Goal: Information Seeking & Learning: Learn about a topic

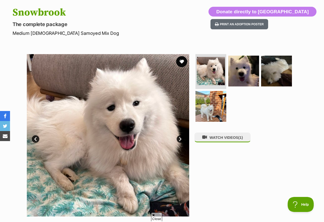
click at [185, 64] on button "favourite" at bounding box center [181, 61] width 11 height 11
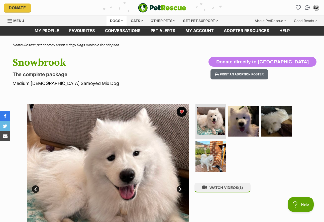
click at [113, 21] on div "Dogs" at bounding box center [116, 21] width 20 height 10
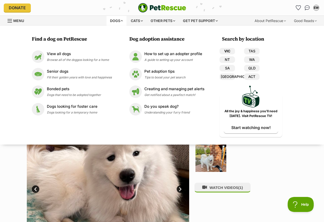
click at [227, 48] on link "VIC" at bounding box center [227, 51] width 16 height 7
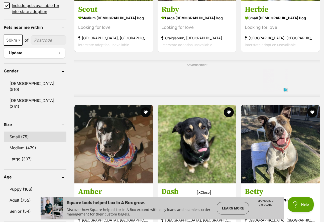
scroll to position [376, 0]
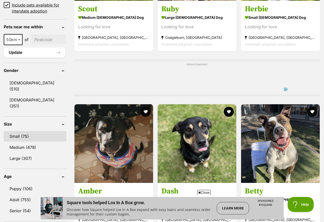
click at [17, 131] on link "Small (75)" at bounding box center [35, 136] width 63 height 11
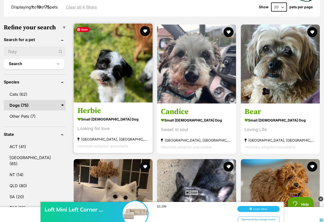
scroll to position [150, 0]
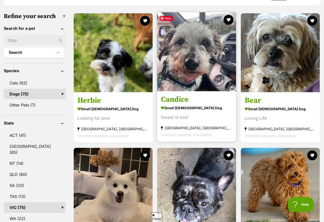
click at [188, 64] on img at bounding box center [196, 51] width 79 height 79
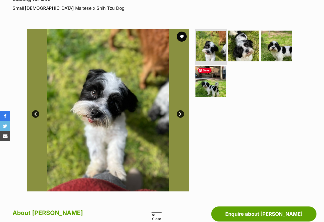
click at [214, 50] on img at bounding box center [211, 46] width 30 height 30
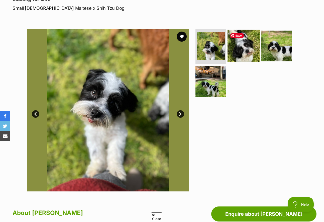
click at [246, 53] on img at bounding box center [243, 46] width 32 height 32
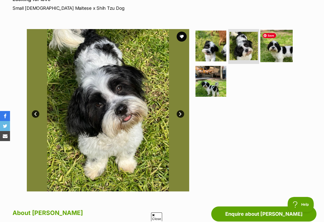
click at [276, 53] on img at bounding box center [276, 46] width 32 height 32
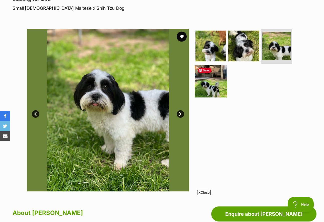
click at [218, 84] on img at bounding box center [211, 81] width 32 height 32
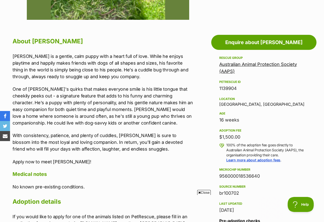
scroll to position [250, 0]
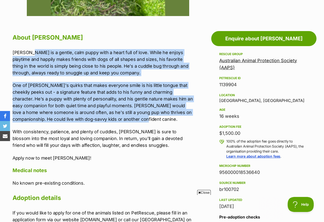
drag, startPoint x: 29, startPoint y: 52, endPoint x: 147, endPoint y: 118, distance: 134.8
click at [147, 118] on div "Herbie is a gentle, calm puppy with a heart full of love. While he enjoys playt…" at bounding box center [103, 105] width 180 height 112
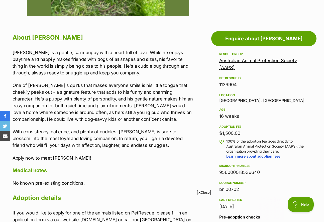
click at [144, 124] on div "Herbie is a gentle, calm puppy with a heart full of love. While he enjoys playt…" at bounding box center [103, 105] width 180 height 112
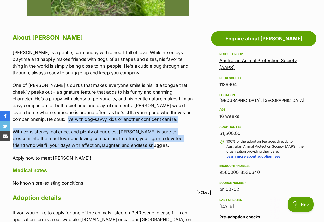
drag, startPoint x: 35, startPoint y: 120, endPoint x: 133, endPoint y: 147, distance: 101.2
click at [133, 147] on div "Herbie is a gentle, calm puppy with a heart full of love. While he enjoys playt…" at bounding box center [103, 105] width 180 height 112
click at [147, 148] on p "With consistency, patience, and plenty of cuddles, Herbie is sure to blossom in…" at bounding box center [103, 138] width 180 height 20
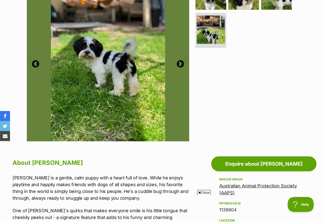
scroll to position [50, 0]
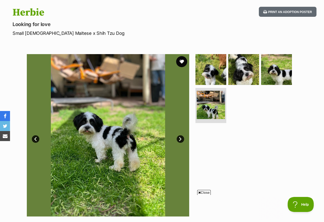
click at [182, 57] on button "favourite" at bounding box center [181, 61] width 11 height 11
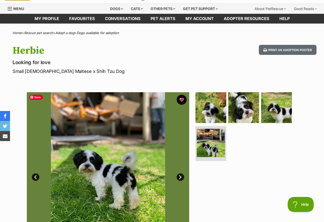
scroll to position [0, 0]
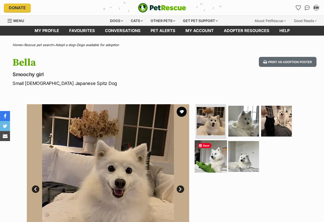
click at [209, 152] on img at bounding box center [211, 156] width 32 height 32
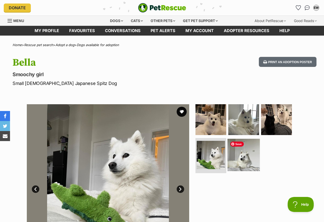
click at [244, 155] on img at bounding box center [243, 155] width 32 height 32
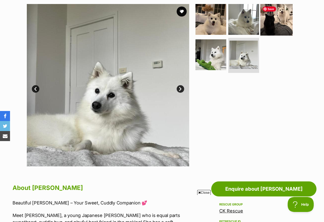
click at [275, 26] on img at bounding box center [276, 19] width 32 height 32
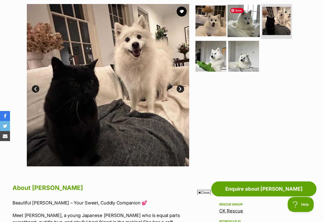
click at [250, 27] on img at bounding box center [243, 21] width 32 height 32
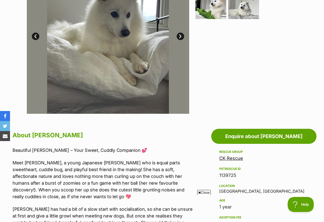
scroll to position [225, 0]
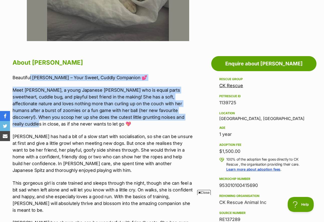
drag, startPoint x: 31, startPoint y: 78, endPoint x: 142, endPoint y: 114, distance: 117.1
click at [142, 114] on div "Beautiful Bella – Your Sweet, Cuddly Companion 💕 Meet Bella, a young Japanese S…" at bounding box center [103, 212] width 180 height 277
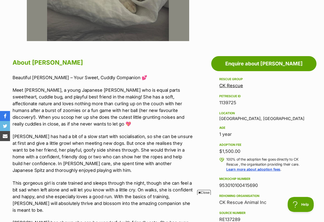
click at [150, 128] on div "Beautiful Bella – Your Sweet, Cuddly Companion 💕 Meet Bella, a young Japanese S…" at bounding box center [103, 212] width 180 height 277
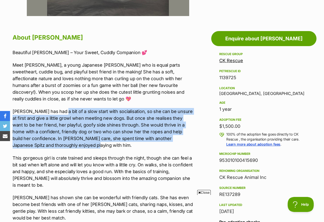
drag, startPoint x: 55, startPoint y: 112, endPoint x: 157, endPoint y: 147, distance: 107.3
click at [157, 147] on p "Bella has had a bit of a slow start with socialisation, so she can be unsure at…" at bounding box center [103, 128] width 180 height 41
click at [157, 148] on p "Bella has had a bit of a slow start with socialisation, so she can be unsure at…" at bounding box center [103, 128] width 180 height 41
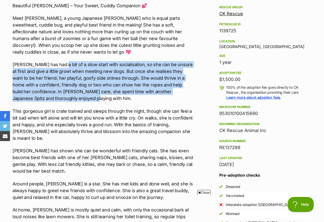
scroll to position [301, 0]
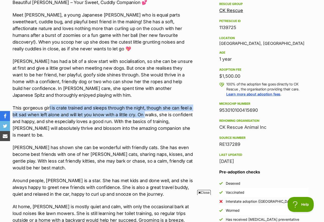
drag, startPoint x: 48, startPoint y: 108, endPoint x: 145, endPoint y: 116, distance: 97.3
click at [145, 116] on p "This gorgeous girl is crate trained and sleeps through the night, though she ca…" at bounding box center [103, 121] width 180 height 34
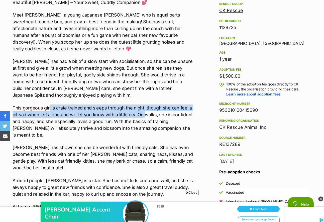
scroll to position [0, 0]
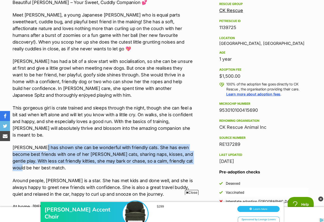
drag, startPoint x: 37, startPoint y: 138, endPoint x: 186, endPoint y: 156, distance: 150.4
click at [186, 156] on p "Bella has shown she can be wonderful with friendly cats. She has even become be…" at bounding box center [103, 157] width 180 height 27
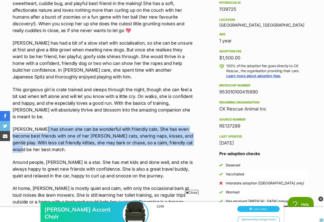
scroll to position [326, 0]
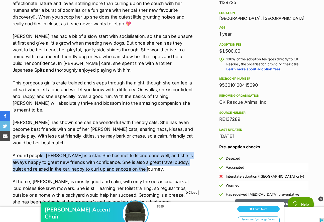
drag, startPoint x: 81, startPoint y: 151, endPoint x: 176, endPoint y: 163, distance: 96.5
click at [176, 163] on p "Around people, Bella is a star. She has met kids and done well, and she is alwa…" at bounding box center [103, 162] width 180 height 20
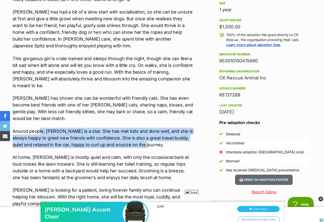
scroll to position [376, 0]
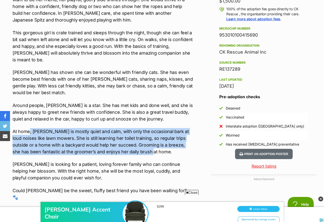
drag, startPoint x: 33, startPoint y: 123, endPoint x: 172, endPoint y: 147, distance: 141.9
click at [172, 147] on p "At home, Bella is mostly quiet and calm, with only the occasional bark at loud …" at bounding box center [103, 141] width 180 height 27
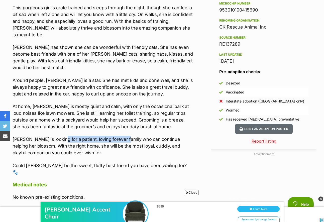
drag, startPoint x: 55, startPoint y: 132, endPoint x: 120, endPoint y: 134, distance: 64.9
click at [120, 136] on p "Bella is looking for a patient, loving forever family who can continue helping …" at bounding box center [103, 146] width 180 height 20
click at [140, 136] on p "Bella is looking for a patient, loving forever family who can continue helping …" at bounding box center [103, 146] width 180 height 20
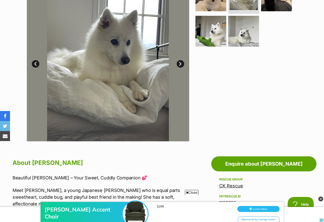
scroll to position [0, 0]
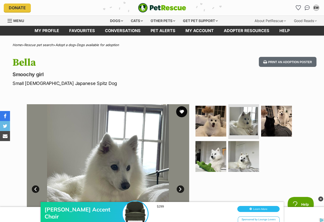
click at [182, 111] on button "favourite" at bounding box center [181, 111] width 11 height 11
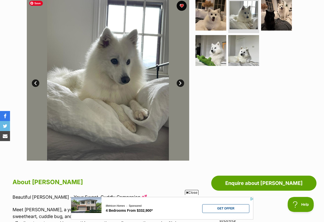
scroll to position [50, 0]
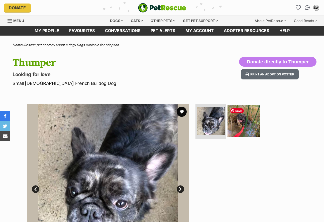
click at [246, 123] on img at bounding box center [243, 121] width 32 height 32
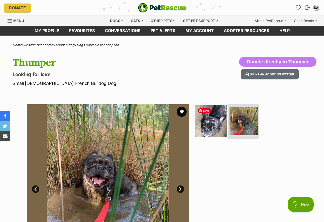
click at [219, 129] on img at bounding box center [211, 121] width 32 height 32
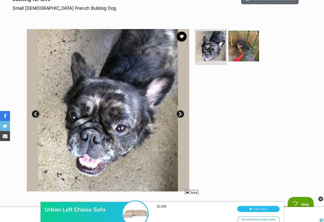
scroll to position [250, 0]
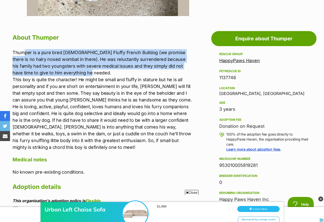
drag, startPoint x: 24, startPoint y: 52, endPoint x: 186, endPoint y: 70, distance: 162.3
click at [186, 70] on p "Thumper is a pure bred 3 year old Fluffy French Bulldog (we promise there is no…" at bounding box center [103, 99] width 180 height 101
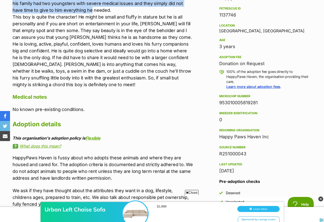
scroll to position [326, 0]
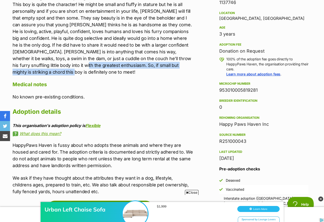
drag, startPoint x: 70, startPoint y: 64, endPoint x: 187, endPoint y: 69, distance: 116.3
click at [187, 69] on p "Thumper is a pure bred 3 year old Fluffy French Bulldog (we promise there is no…" at bounding box center [103, 24] width 180 height 101
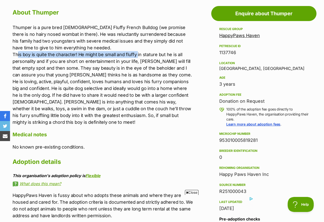
scroll to position [0, 0]
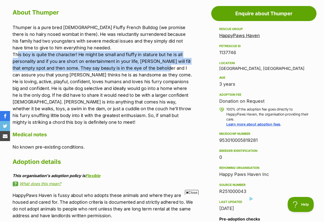
drag, startPoint x: 17, startPoint y: 54, endPoint x: 173, endPoint y: 70, distance: 156.9
click at [173, 70] on p "Thumper is a pure bred 3 year old Fluffy French Bulldog (we promise there is no…" at bounding box center [103, 74] width 180 height 101
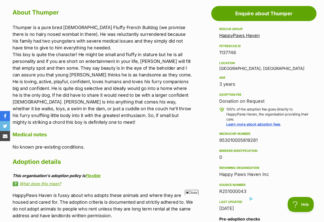
click at [188, 192] on span "Close" at bounding box center [192, 192] width 14 height 5
drag, startPoint x: 90, startPoint y: 85, endPoint x: 80, endPoint y: 70, distance: 17.3
click at [90, 84] on p "Thumper is a pure bred 3 year old Fluffy French Bulldog (we promise there is no…" at bounding box center [103, 74] width 180 height 101
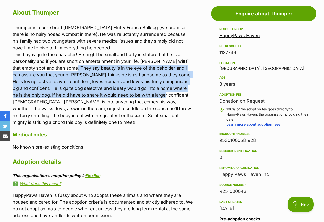
drag, startPoint x: 80, startPoint y: 69, endPoint x: 169, endPoint y: 95, distance: 92.7
click at [169, 95] on p "Thumper is a pure bred 3 year old Fluffy French Bulldog (we promise there is no…" at bounding box center [103, 74] width 180 height 101
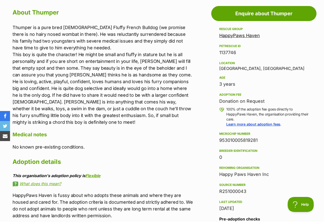
click at [163, 102] on p "Thumper is a pure bred 3 year old Fluffy French Bulldog (we promise there is no…" at bounding box center [103, 74] width 180 height 101
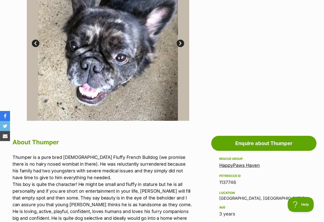
scroll to position [100, 0]
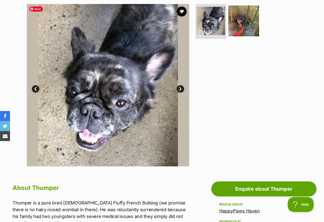
click at [183, 92] on img at bounding box center [108, 85] width 162 height 162
click at [184, 9] on button "favourite" at bounding box center [181, 11] width 11 height 11
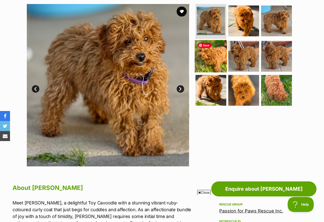
click at [216, 57] on img at bounding box center [211, 56] width 32 height 32
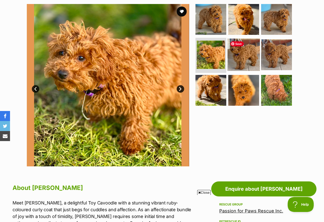
click at [240, 61] on img at bounding box center [243, 55] width 32 height 32
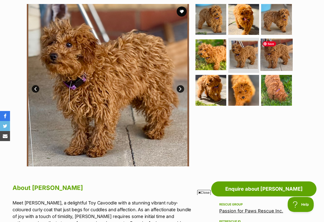
click at [282, 62] on img at bounding box center [276, 55] width 32 height 32
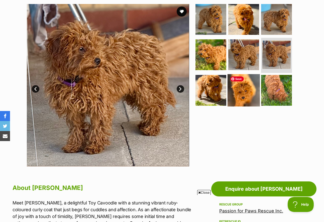
click at [249, 92] on img at bounding box center [243, 90] width 32 height 32
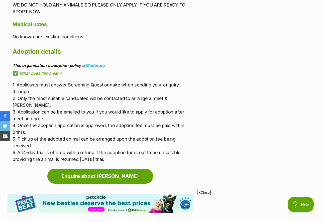
scroll to position [726, 0]
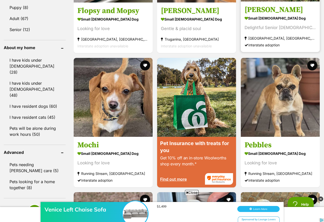
scroll to position [576, 0]
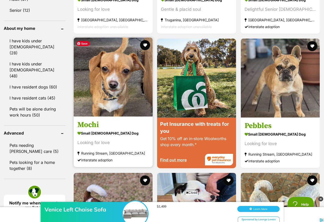
click at [111, 87] on img at bounding box center [113, 77] width 79 height 79
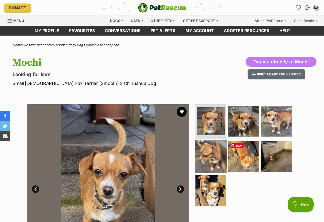
click at [224, 149] on img at bounding box center [211, 156] width 32 height 32
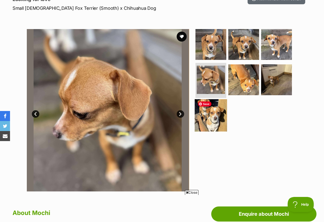
click at [214, 124] on img at bounding box center [211, 115] width 32 height 32
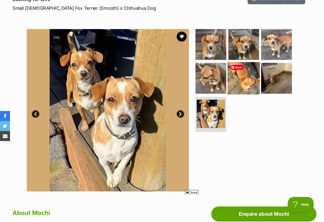
click at [243, 84] on img at bounding box center [243, 78] width 32 height 32
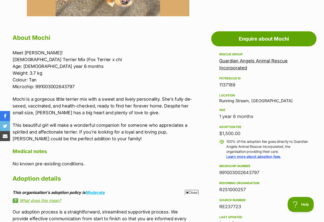
scroll to position [250, 0]
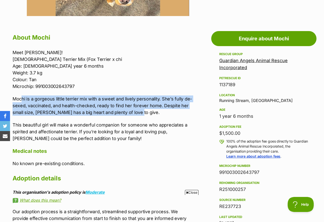
drag, startPoint x: 22, startPoint y: 98, endPoint x: 136, endPoint y: 111, distance: 114.7
click at [136, 111] on p "Mochi is a gorgeous little terrier mix with a sweet and lively personality. She…" at bounding box center [103, 105] width 180 height 20
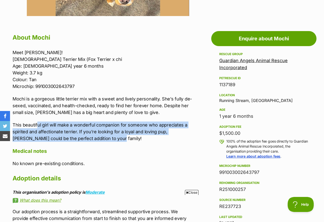
drag, startPoint x: 38, startPoint y: 126, endPoint x: 191, endPoint y: 137, distance: 153.4
click at [191, 137] on p "This beautiful girl will make a wonderful companion for someone who appreciates…" at bounding box center [103, 131] width 180 height 20
click at [187, 138] on p "This beautiful girl will make a wonderful companion for someone who appreciates…" at bounding box center [103, 131] width 180 height 20
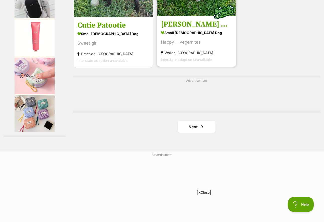
scroll to position [1202, 0]
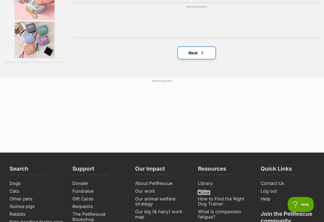
click at [192, 54] on link "Next" at bounding box center [197, 53] width 38 height 12
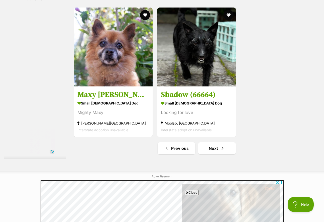
scroll to position [1202, 0]
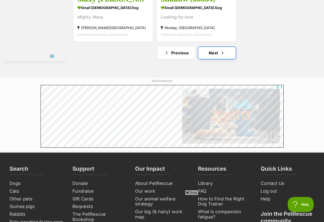
click at [210, 53] on link "Next" at bounding box center [217, 53] width 38 height 12
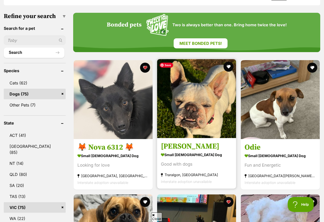
click at [200, 112] on img at bounding box center [196, 98] width 79 height 79
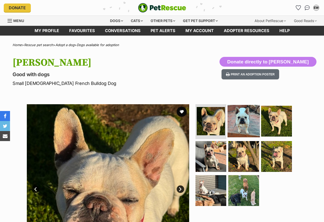
drag, startPoint x: 0, startPoint y: 0, endPoint x: 243, endPoint y: 121, distance: 271.4
click at [241, 121] on img at bounding box center [243, 121] width 32 height 32
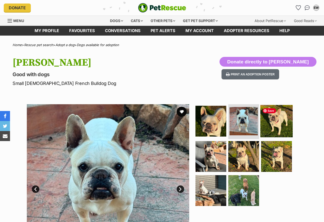
click at [271, 126] on img at bounding box center [276, 121] width 32 height 32
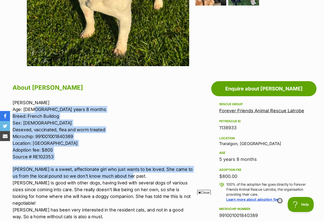
drag, startPoint x: 32, startPoint y: 109, endPoint x: 167, endPoint y: 173, distance: 149.9
click at [167, 173] on div "Shelby Age: 5 years 8 months Breed: French Bulldog Sex: Female Desexed, vaccina…" at bounding box center [103, 218] width 180 height 239
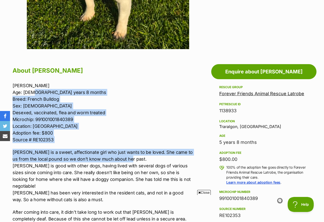
scroll to position [225, 0]
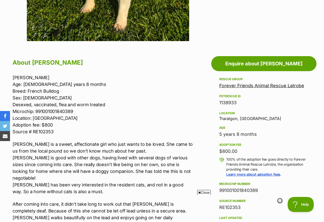
click at [119, 167] on p "Shelby is a sweet, affectionate girl who just wants to be loved. She came to us…" at bounding box center [103, 168] width 180 height 54
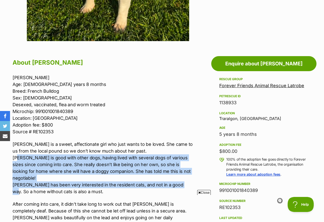
drag, startPoint x: 39, startPoint y: 160, endPoint x: 180, endPoint y: 177, distance: 141.2
click at [180, 177] on p "Shelby is a sweet, affectionate girl who just wants to be loved. She came to us…" at bounding box center [103, 168] width 180 height 54
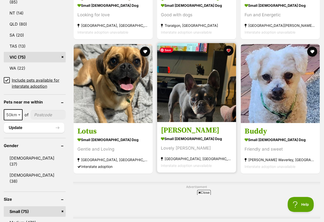
drag, startPoint x: 0, startPoint y: 0, endPoint x: 204, endPoint y: 105, distance: 229.5
click at [204, 105] on img at bounding box center [196, 82] width 79 height 79
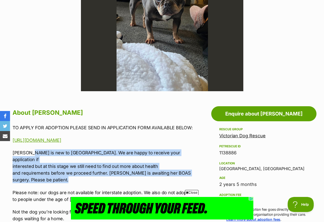
drag, startPoint x: 34, startPoint y: 154, endPoint x: 157, endPoint y: 177, distance: 125.9
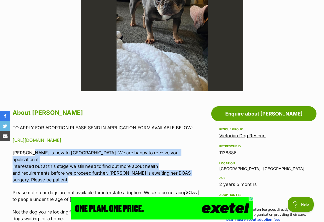
click at [148, 175] on p "Lily Tamblyn is new to us. We are happy to receive your application if interest…" at bounding box center [103, 166] width 180 height 34
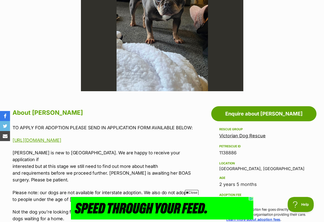
click at [157, 177] on div "TO APPLY FOR ADOPTION PLEASE SEND IN APPLICATION FORM AVAILABLE BELOW: https://…" at bounding box center [103, 215] width 180 height 182
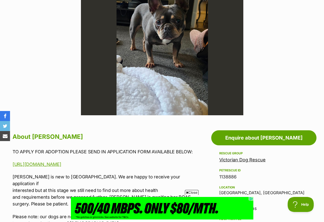
scroll to position [150, 0]
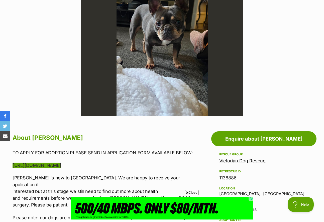
click at [61, 166] on link "https://www.victoriandogrescue.org.au/adopt/" at bounding box center [37, 165] width 49 height 5
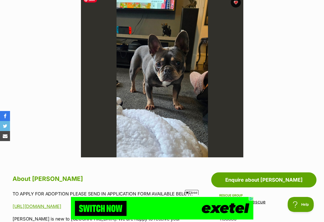
scroll to position [75, 0]
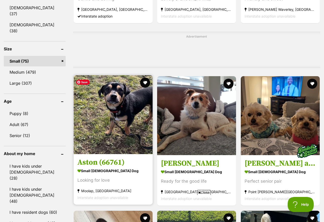
click at [123, 124] on img at bounding box center [113, 114] width 79 height 79
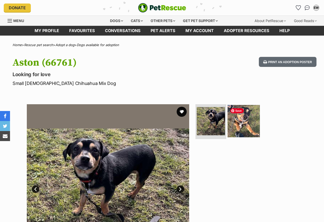
click at [241, 125] on img at bounding box center [243, 121] width 32 height 32
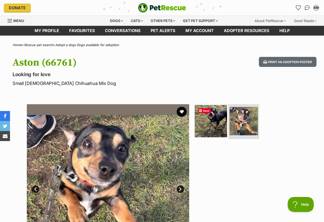
click at [215, 126] on img at bounding box center [211, 121] width 32 height 32
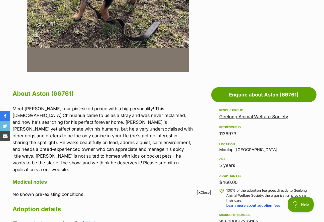
scroll to position [200, 0]
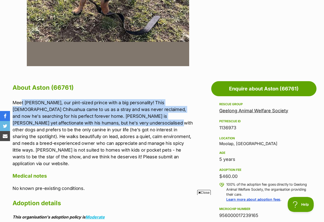
drag, startPoint x: 21, startPoint y: 102, endPoint x: 112, endPoint y: 123, distance: 94.0
click at [112, 123] on p "Meet Aston, our pint-sized prince with a big personality! This 5-year-old Chihu…" at bounding box center [103, 133] width 180 height 68
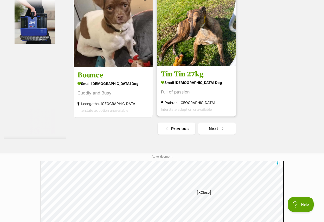
scroll to position [1174, 0]
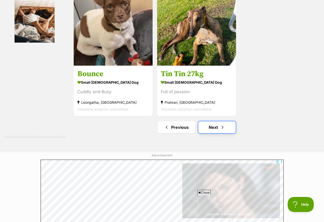
click at [215, 128] on link "Next" at bounding box center [217, 127] width 38 height 12
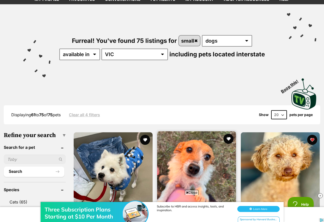
scroll to position [125, 0]
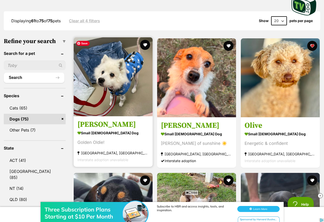
click at [125, 88] on img at bounding box center [113, 76] width 79 height 79
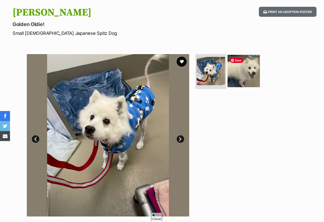
click at [244, 84] on img at bounding box center [243, 71] width 32 height 32
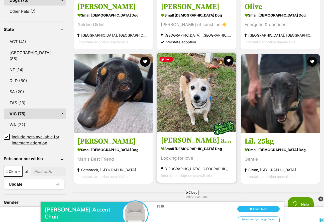
scroll to position [250, 0]
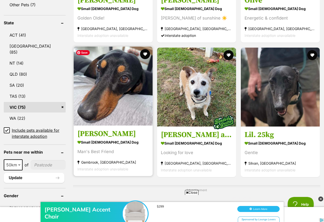
click at [131, 80] on img at bounding box center [113, 86] width 79 height 79
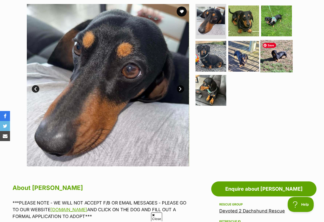
click at [276, 61] on img at bounding box center [276, 56] width 32 height 32
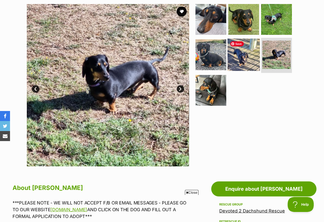
click at [244, 62] on img at bounding box center [243, 55] width 32 height 32
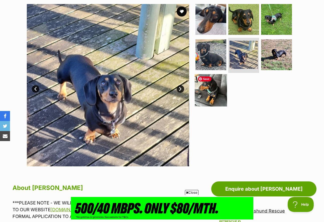
click at [216, 88] on img at bounding box center [211, 90] width 32 height 32
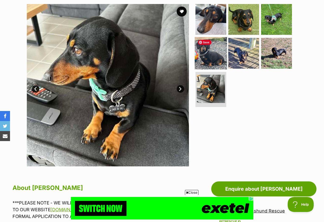
click at [213, 58] on img at bounding box center [211, 53] width 32 height 32
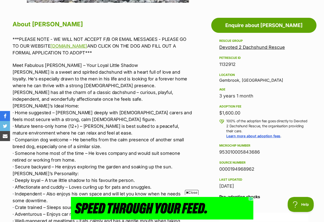
scroll to position [276, 0]
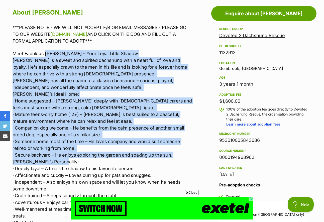
drag, startPoint x: 60, startPoint y: 54, endPoint x: 173, endPoint y: 157, distance: 152.6
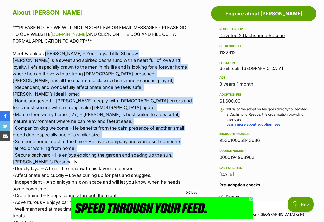
click at [173, 157] on p "Meet Fabulous Frankie – Your Loyal Little Shadow Frankie is a sweet and spirite…" at bounding box center [103, 195] width 180 height 291
click at [91, 133] on p "Meet Fabulous Frankie – Your Loyal Little Shadow Frankie is a sweet and spirite…" at bounding box center [103, 195] width 180 height 291
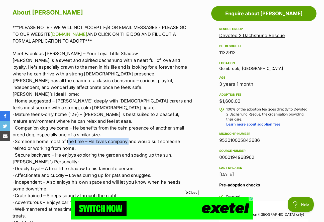
drag, startPoint x: 67, startPoint y: 135, endPoint x: 130, endPoint y: 136, distance: 63.4
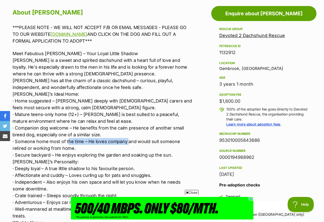
click at [130, 137] on p "Meet Fabulous Frankie – Your Loyal Little Shadow Frankie is a sweet and spirite…" at bounding box center [103, 195] width 180 height 291
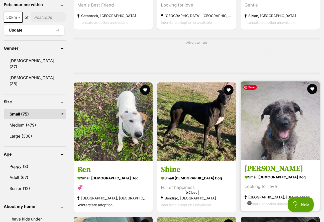
click at [265, 106] on img at bounding box center [280, 120] width 79 height 79
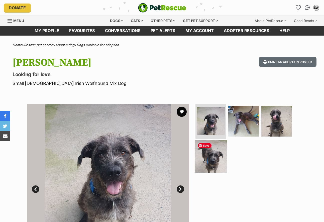
click at [209, 161] on img at bounding box center [211, 156] width 32 height 32
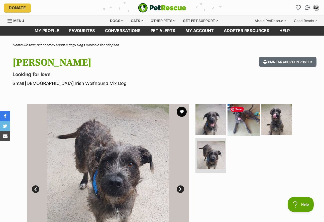
click at [239, 127] on img at bounding box center [243, 119] width 32 height 32
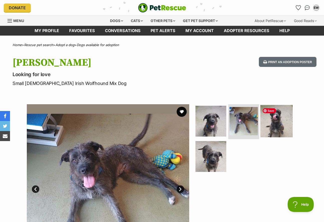
click at [276, 126] on img at bounding box center [276, 121] width 32 height 32
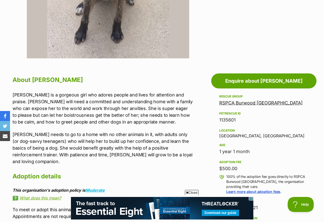
scroll to position [250, 0]
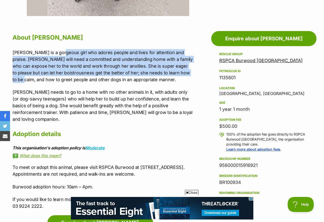
drag, startPoint x: 92, startPoint y: 54, endPoint x: 183, endPoint y: 76, distance: 92.8
click at [183, 76] on p "Sally is a gorgeous girl who adores people and lives for attention and praise. …" at bounding box center [103, 66] width 180 height 34
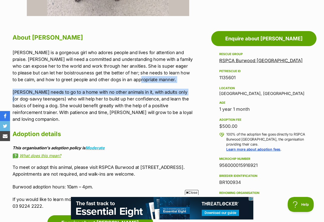
click at [179, 83] on div "Sally is a gorgeous girl who adores people and lives for attention and praise. …" at bounding box center [103, 85] width 180 height 73
